Goal: Task Accomplishment & Management: Manage account settings

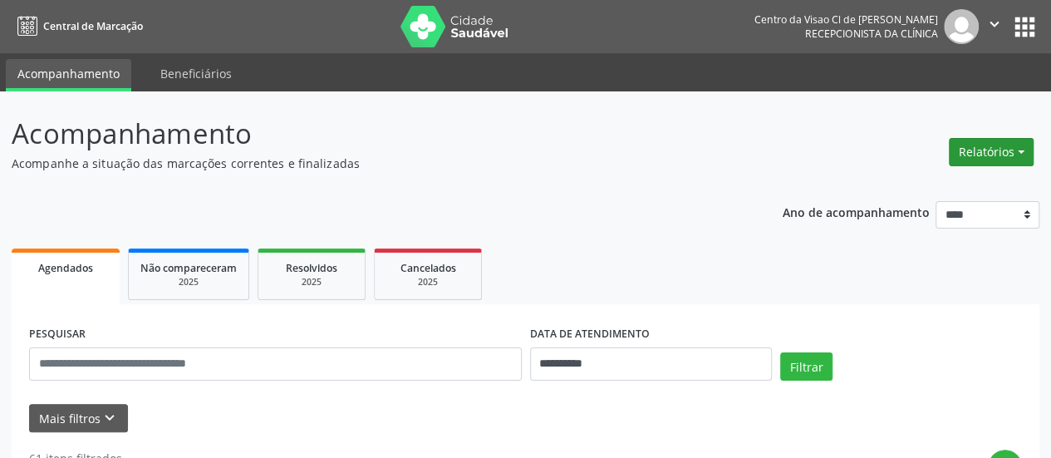
click at [967, 145] on button "Relatórios" at bounding box center [991, 152] width 85 height 28
click at [943, 181] on link "Agendamentos" at bounding box center [945, 186] width 179 height 23
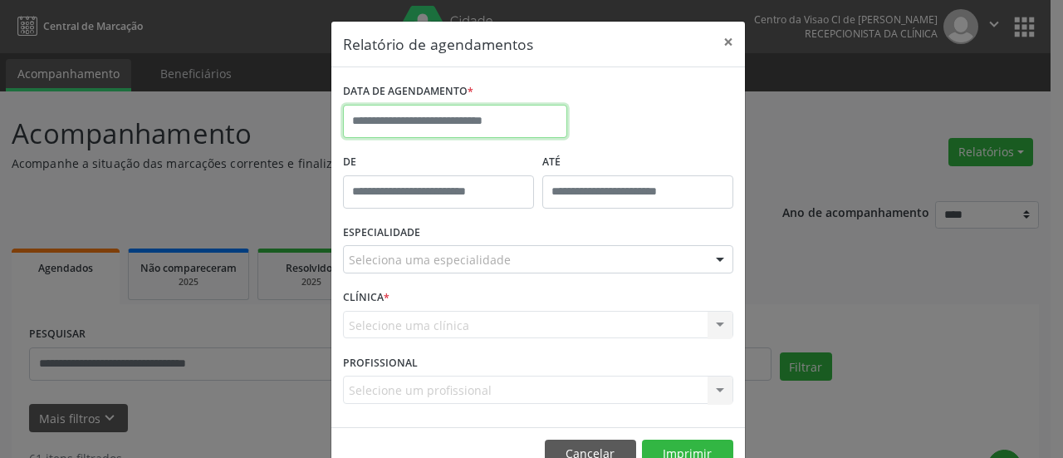
click at [435, 107] on input "text" at bounding box center [455, 121] width 224 height 33
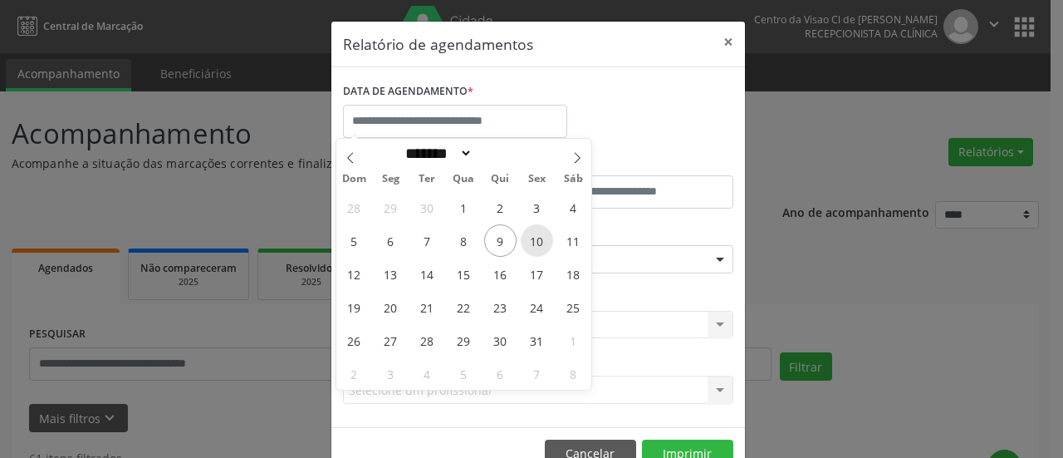
click at [526, 238] on span "10" at bounding box center [537, 240] width 32 height 32
type input "**********"
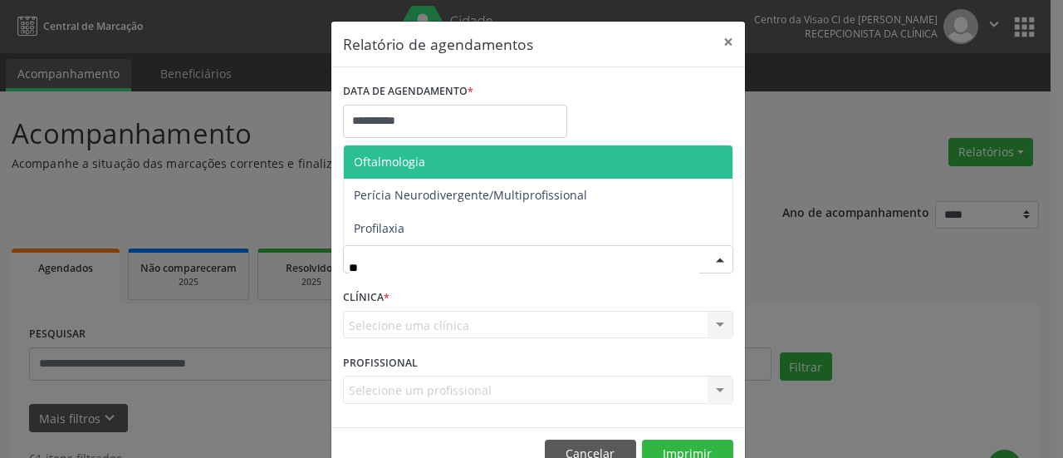
type input "***"
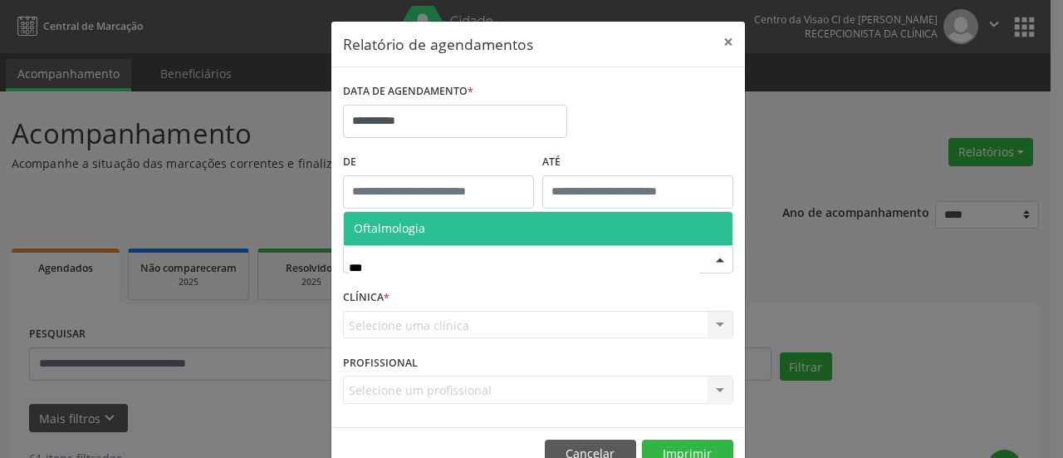
click at [384, 237] on span "Oftalmologia" at bounding box center [538, 228] width 389 height 33
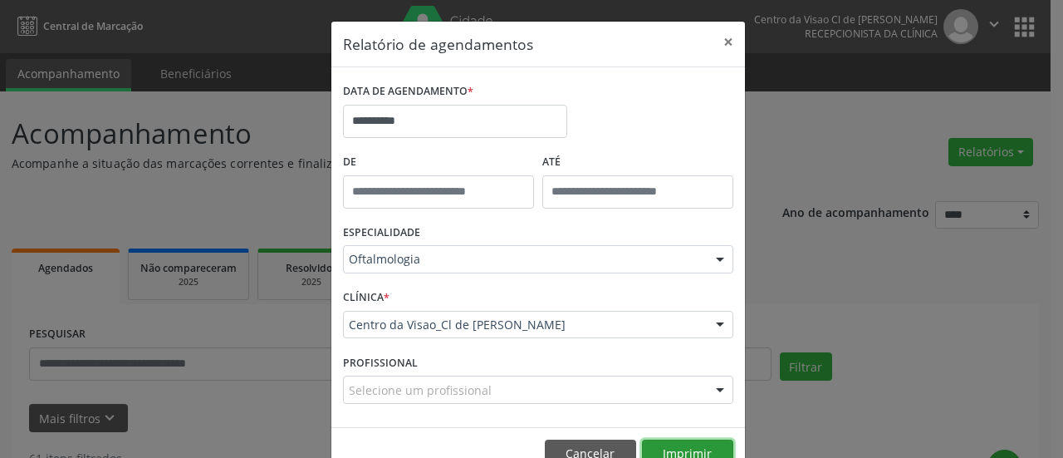
click at [651, 441] on button "Imprimir" at bounding box center [687, 453] width 91 height 28
click at [724, 37] on button "×" at bounding box center [728, 42] width 33 height 41
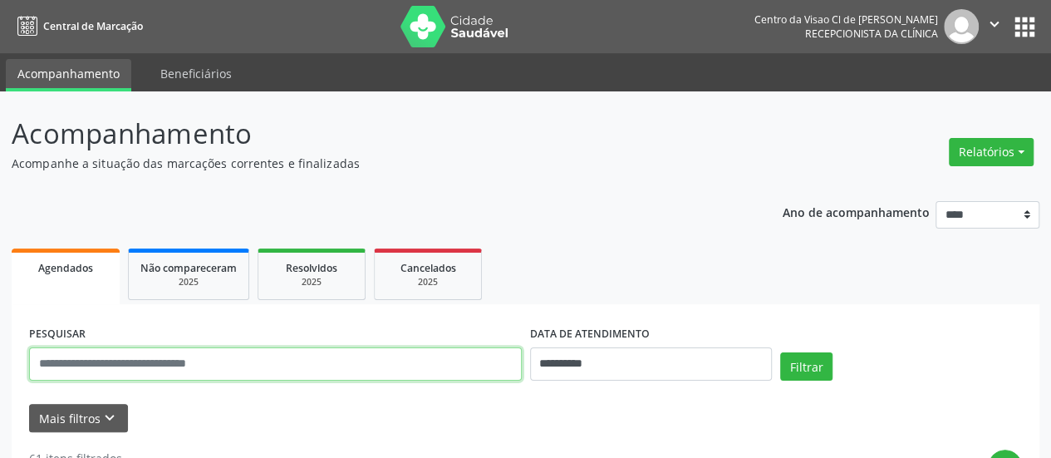
click at [219, 356] on input "text" at bounding box center [275, 363] width 493 height 33
type input "****"
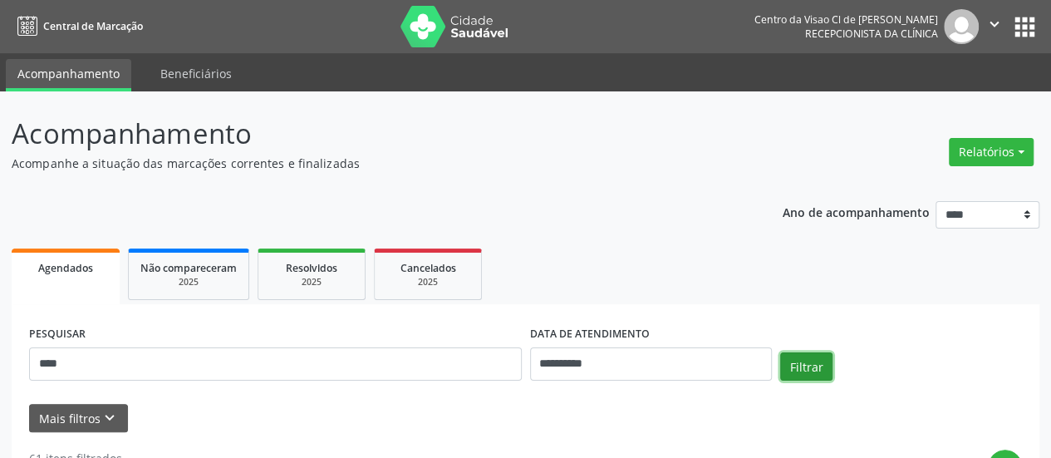
click at [808, 366] on button "Filtrar" at bounding box center [806, 366] width 52 height 28
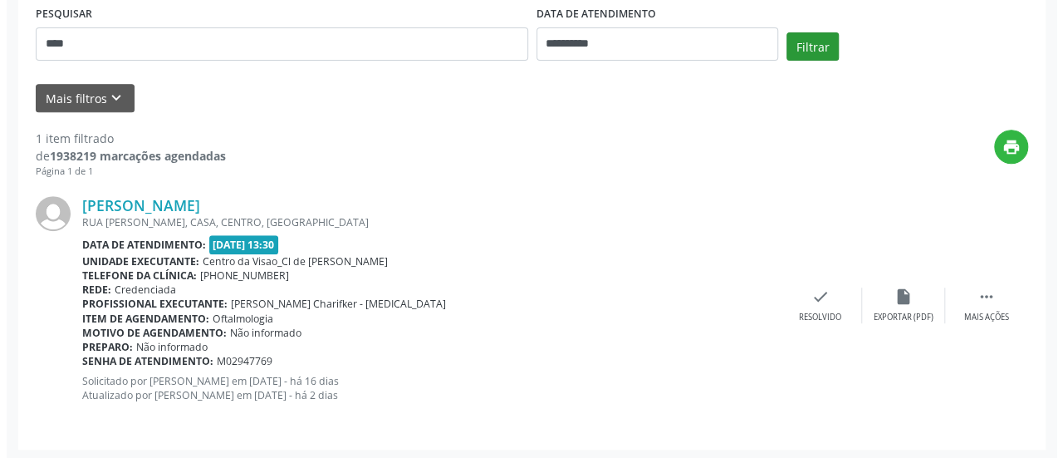
scroll to position [322, 0]
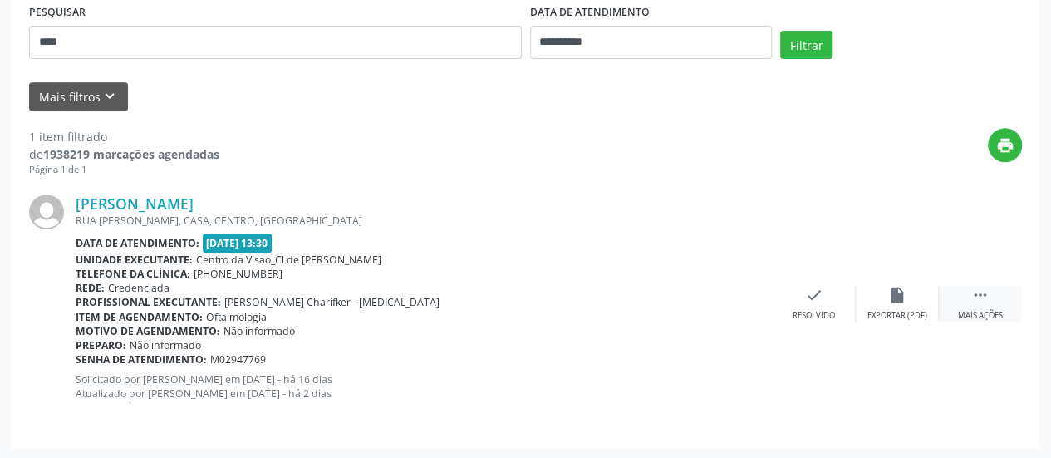
click at [984, 288] on icon "" at bounding box center [980, 295] width 18 height 18
click at [823, 295] on div "cancel Cancelar" at bounding box center [814, 304] width 83 height 36
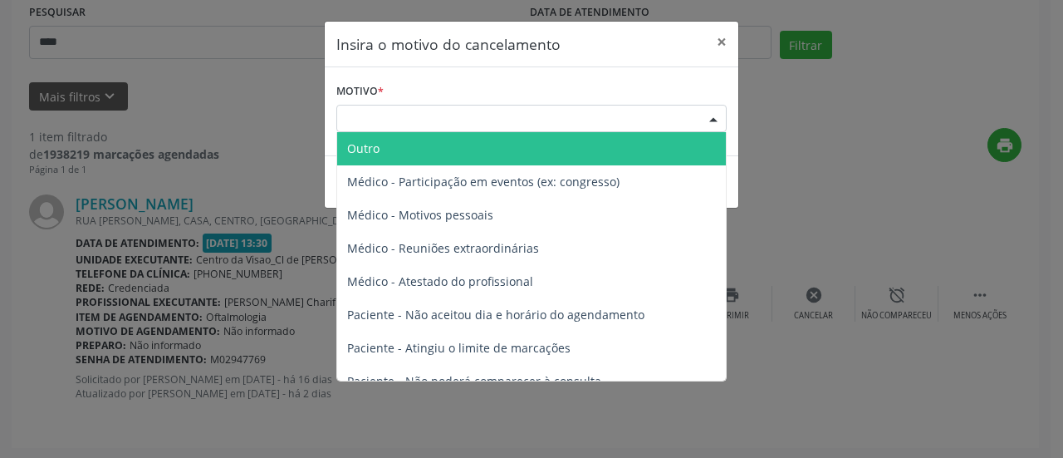
click at [374, 125] on div "Escolha o motivo" at bounding box center [531, 119] width 390 height 28
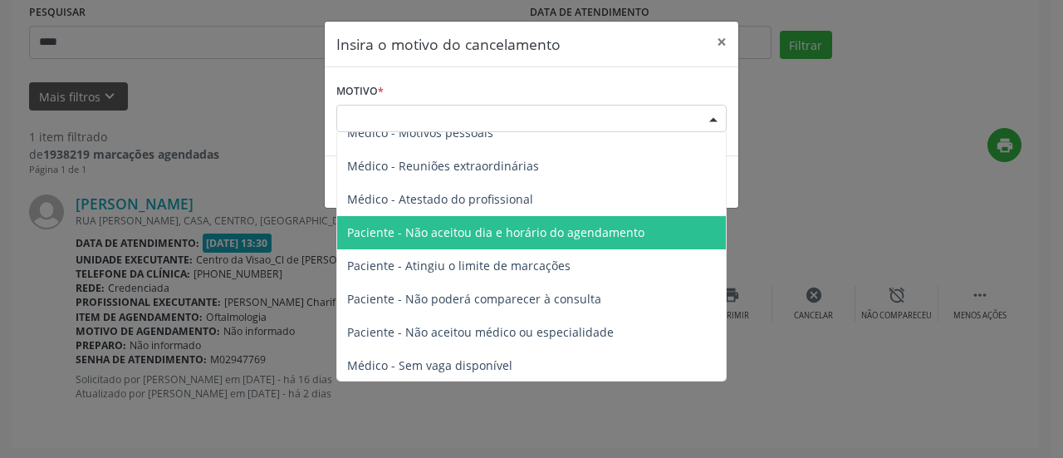
scroll to position [83, 0]
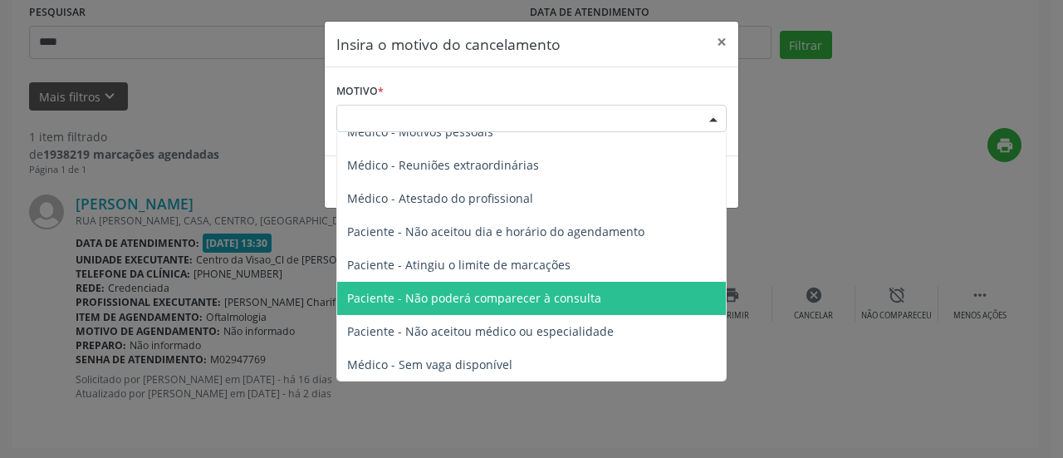
click at [407, 300] on span "Paciente - Não poderá comparecer à consulta" at bounding box center [474, 298] width 254 height 16
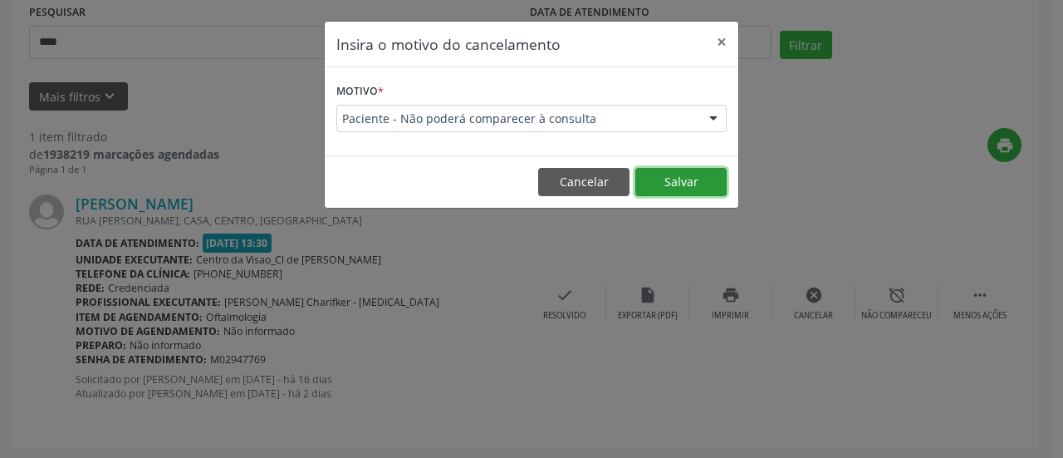
click at [658, 181] on button "Salvar" at bounding box center [681, 182] width 91 height 28
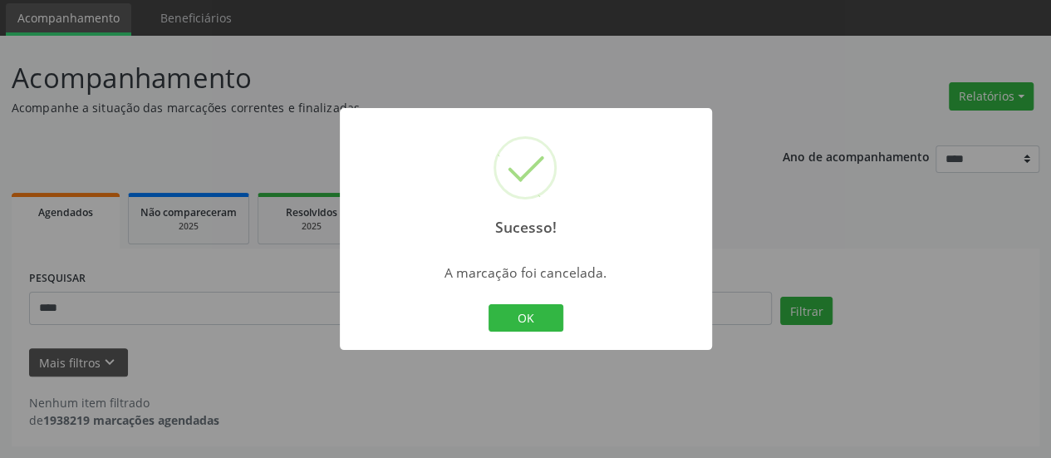
scroll to position [55, 0]
click at [521, 310] on button "OK" at bounding box center [526, 318] width 75 height 28
